Goal: Transaction & Acquisition: Book appointment/travel/reservation

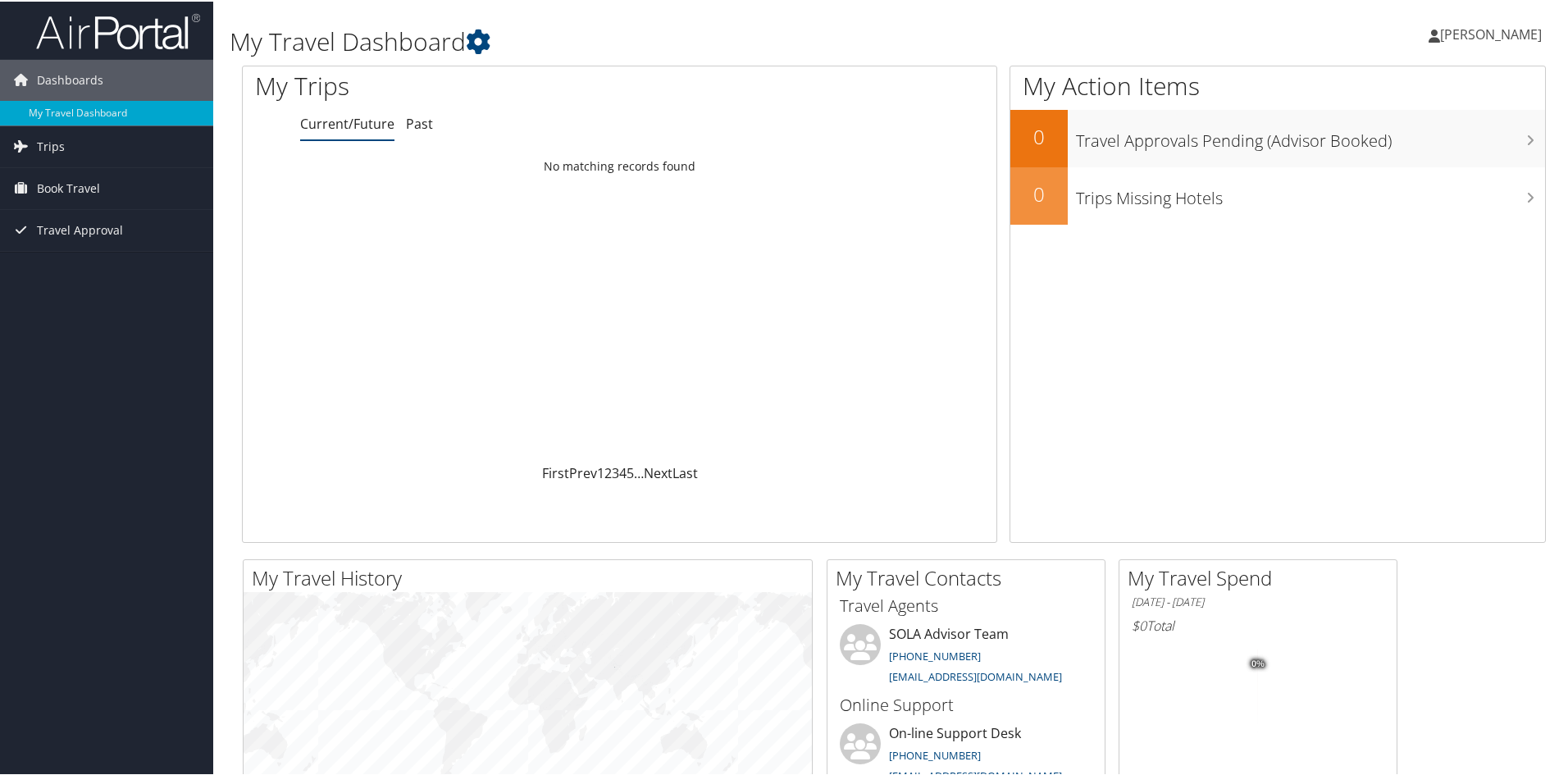
click at [587, 265] on div "Loading... No matching records found" at bounding box center [619, 306] width 753 height 311
click at [515, 298] on div "Loading... No matching records found" at bounding box center [619, 306] width 753 height 311
click at [515, 305] on div "Loading... No matching records found" at bounding box center [619, 306] width 753 height 311
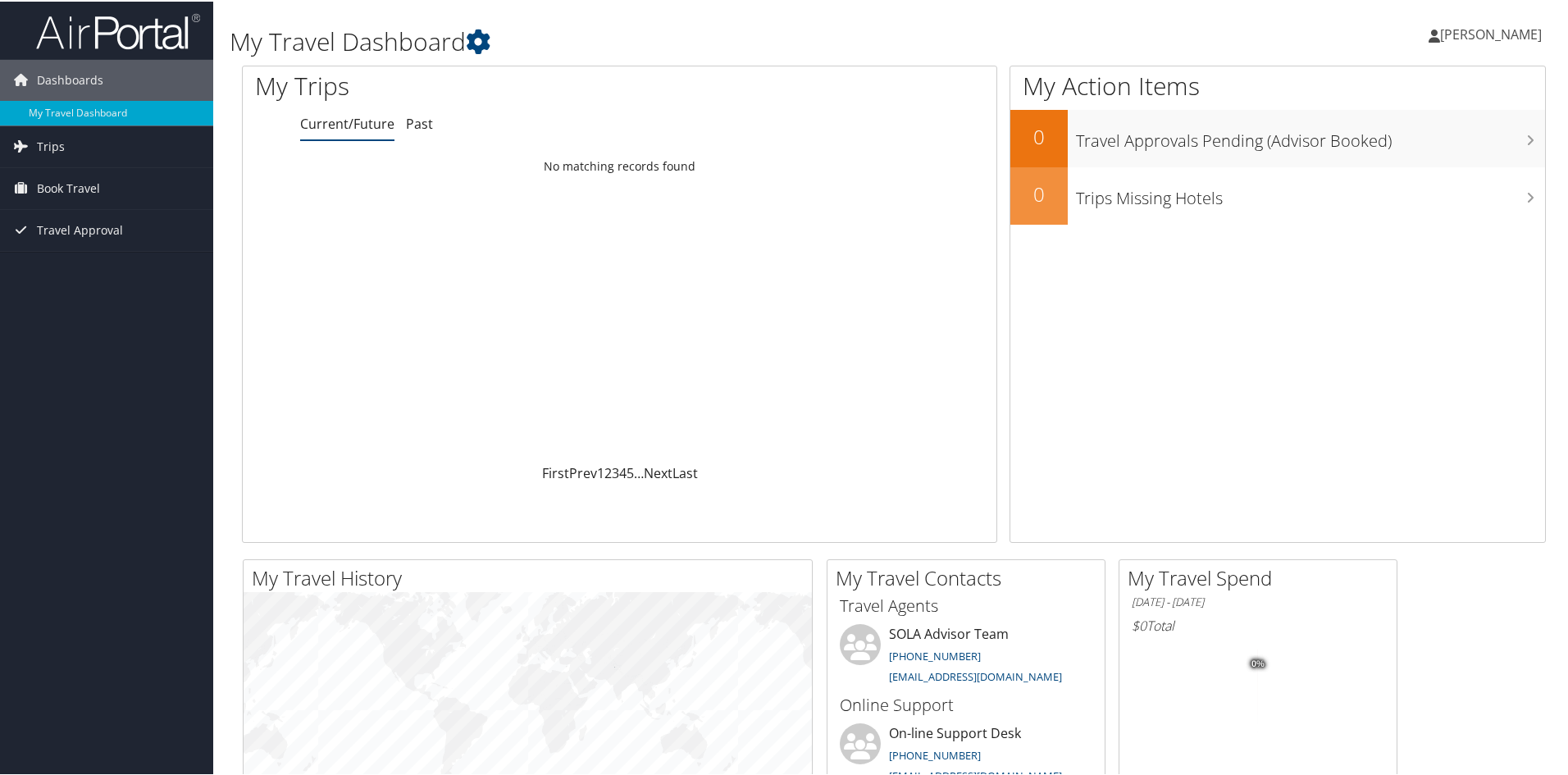
click at [495, 376] on div "Loading... No matching records found" at bounding box center [619, 306] width 753 height 311
click at [635, 376] on div "Loading... No matching records found" at bounding box center [619, 306] width 753 height 311
click at [245, 348] on div "Loading... No matching records found" at bounding box center [619, 306] width 753 height 311
drag, startPoint x: 699, startPoint y: 282, endPoint x: 689, endPoint y: 287, distance: 11.2
click at [697, 287] on div "Loading... No matching records found" at bounding box center [619, 306] width 753 height 311
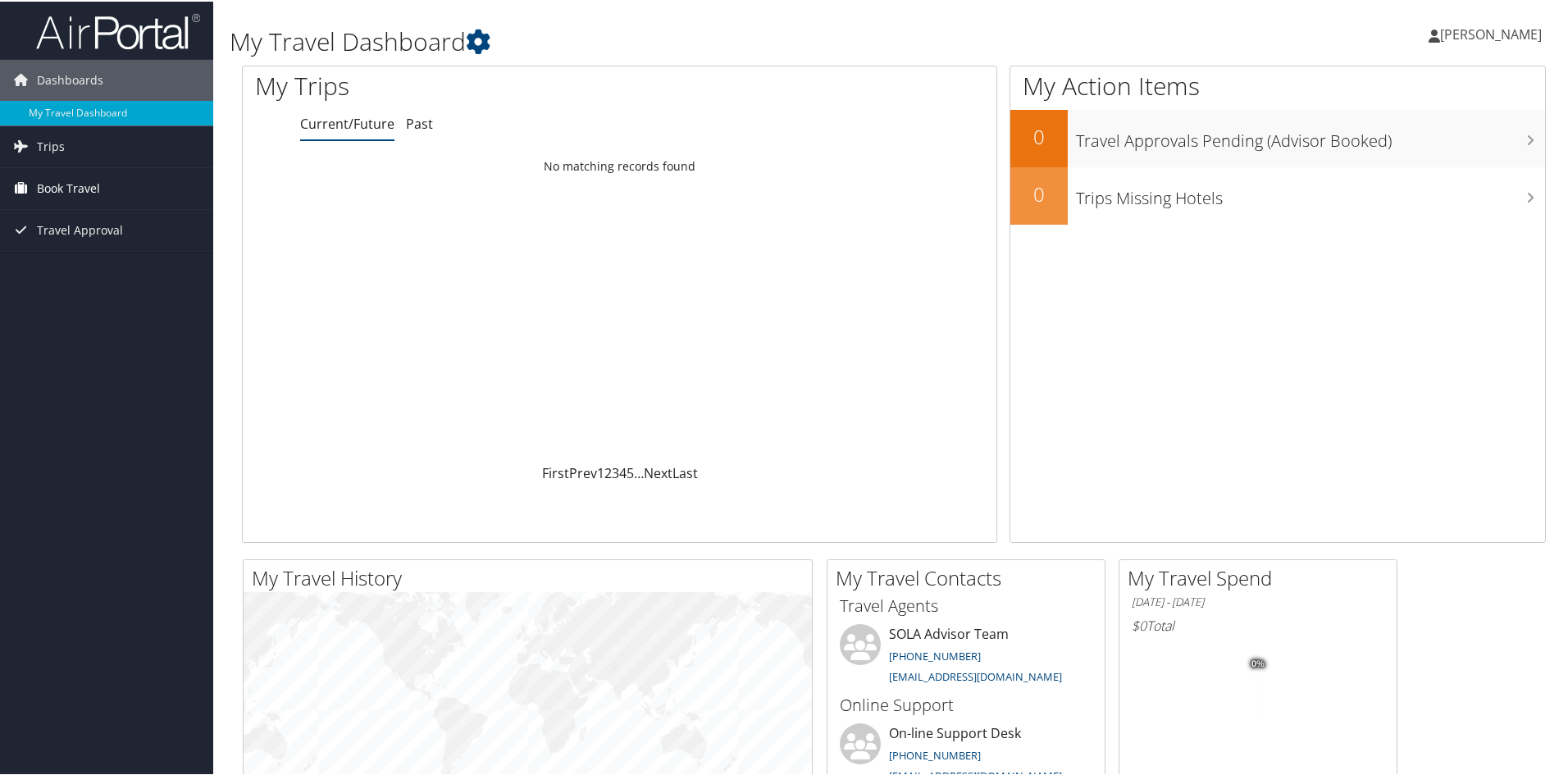
click at [94, 191] on span "Book Travel" at bounding box center [69, 187] width 63 height 41
click at [114, 251] on link "Book/Manage Online Trips" at bounding box center [106, 244] width 214 height 25
